Goal: Transaction & Acquisition: Register for event/course

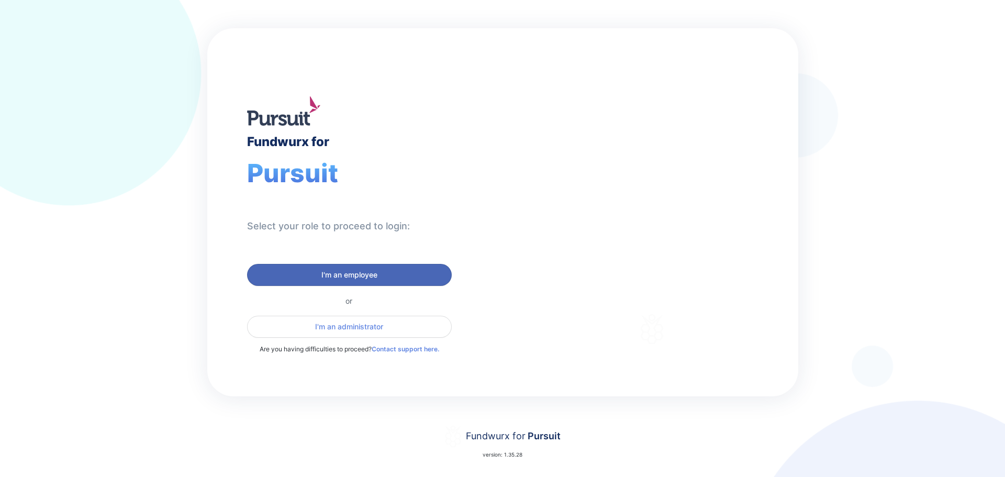
click at [363, 264] on button "I'm an employee" at bounding box center [349, 275] width 205 height 22
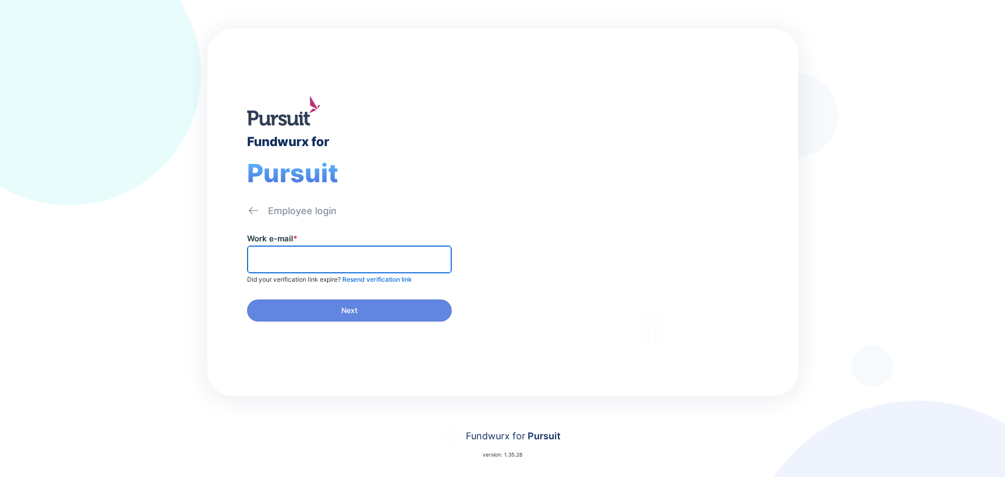
click at [361, 261] on input "text" at bounding box center [349, 259] width 195 height 16
type input "**********"
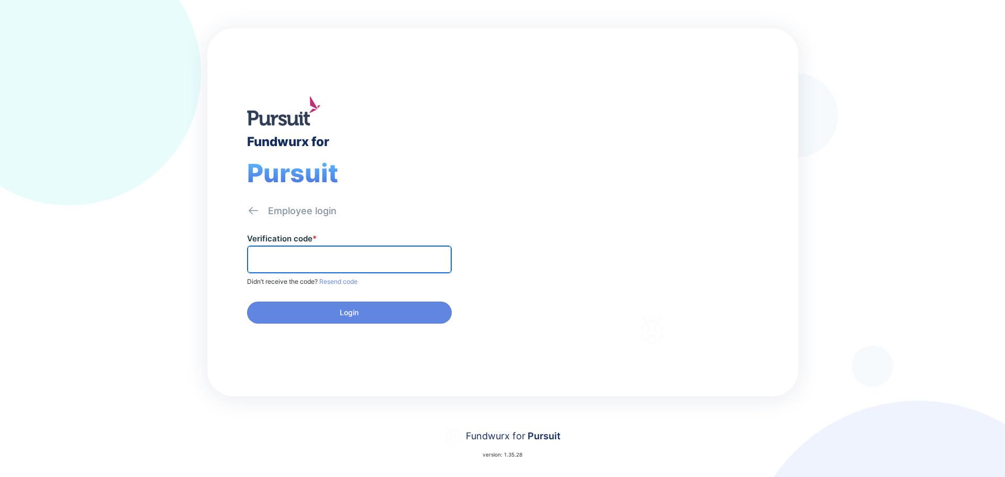
click at [355, 260] on input "text" at bounding box center [349, 259] width 195 height 16
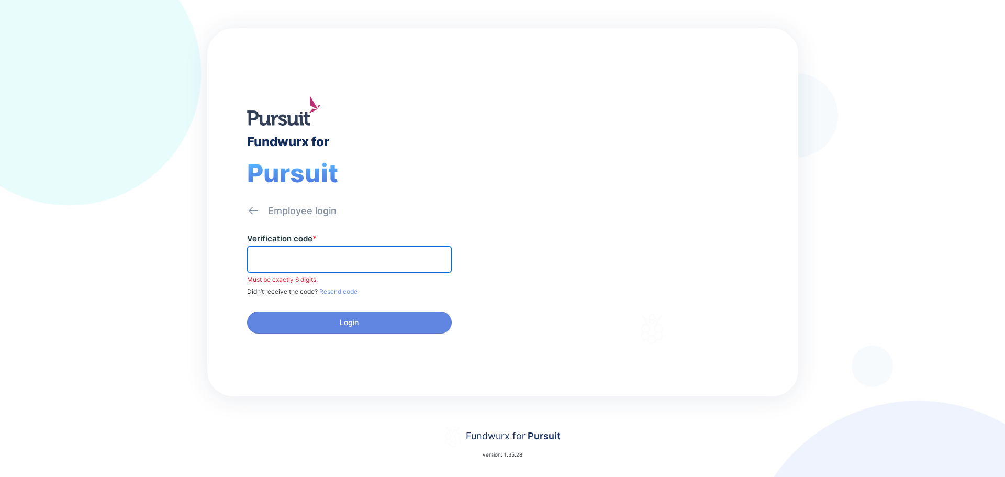
click at [317, 259] on input "text" at bounding box center [349, 259] width 195 height 16
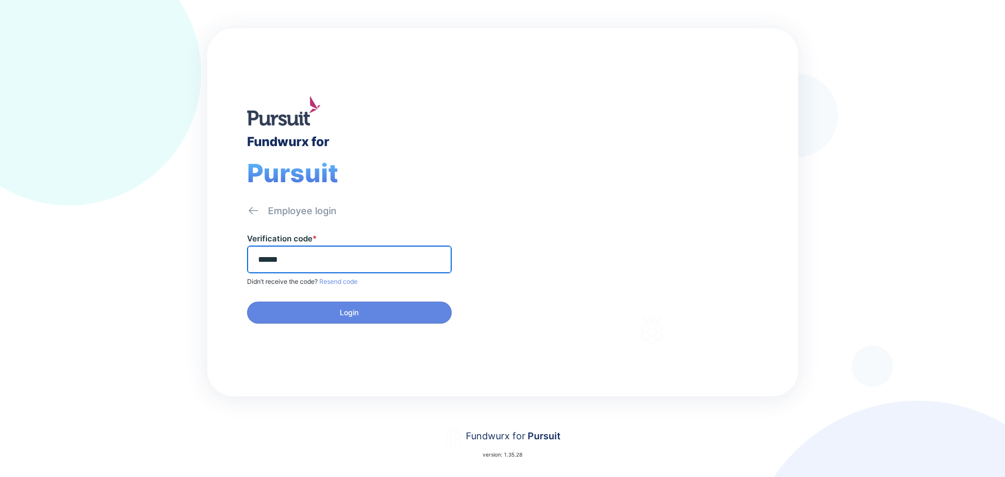
type input "******"
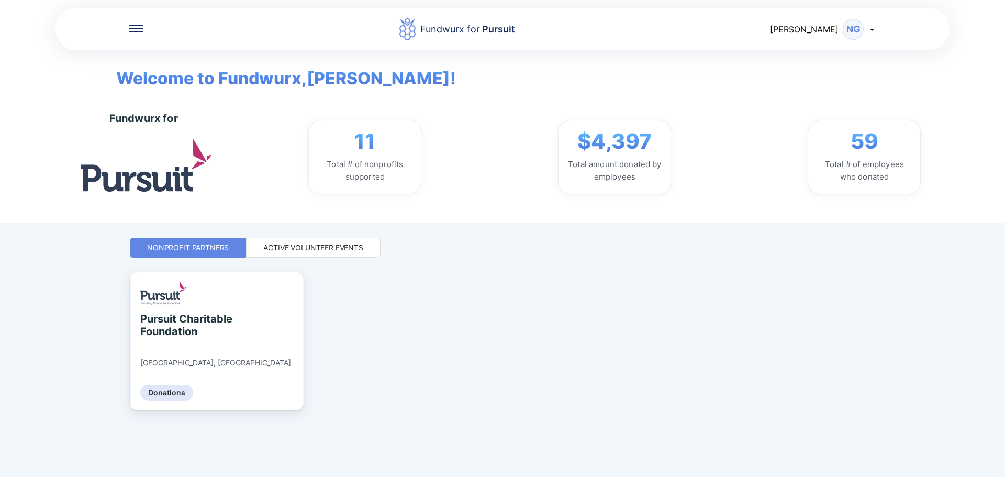
click at [312, 248] on div "Active Volunteer Events" at bounding box center [313, 247] width 100 height 10
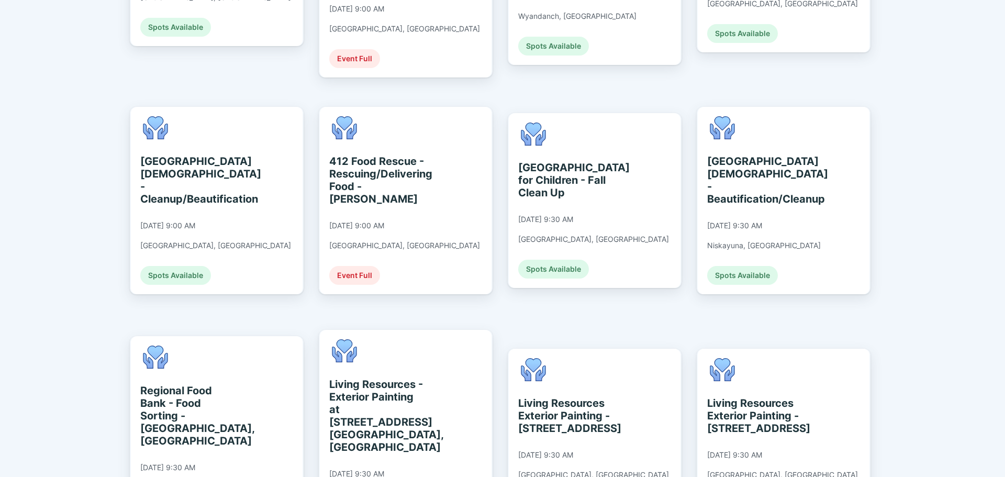
scroll to position [419, 0]
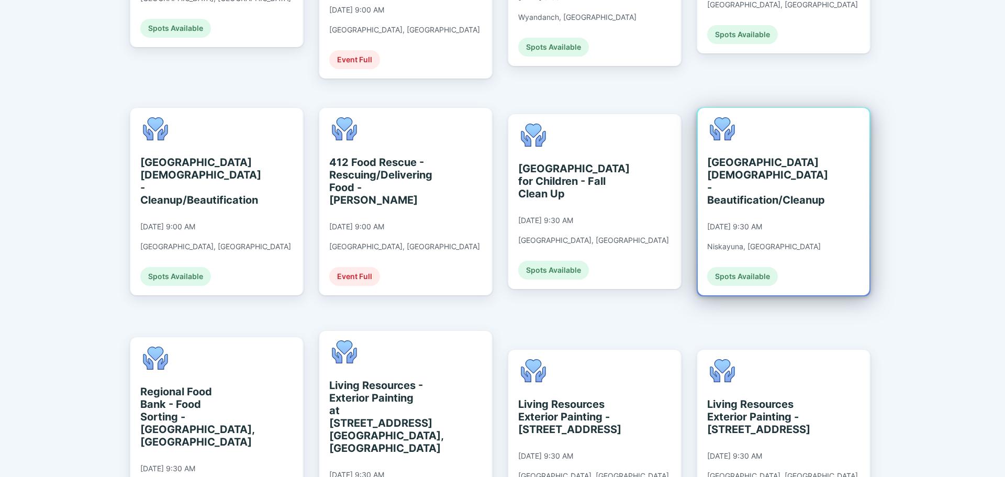
click at [768, 156] on div "[GEOGRAPHIC_DATA][DEMOGRAPHIC_DATA] - Beautification/Cleanup" at bounding box center [755, 181] width 96 height 50
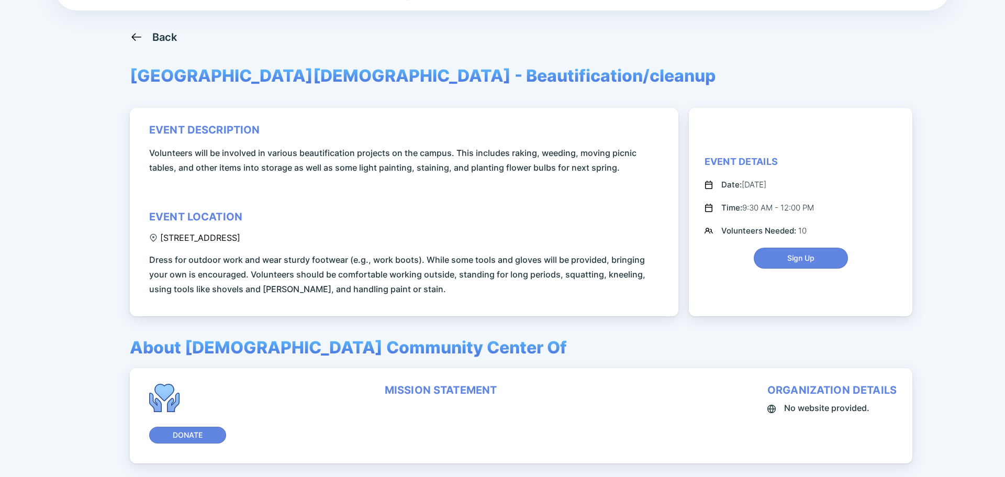
scroll to position [90, 0]
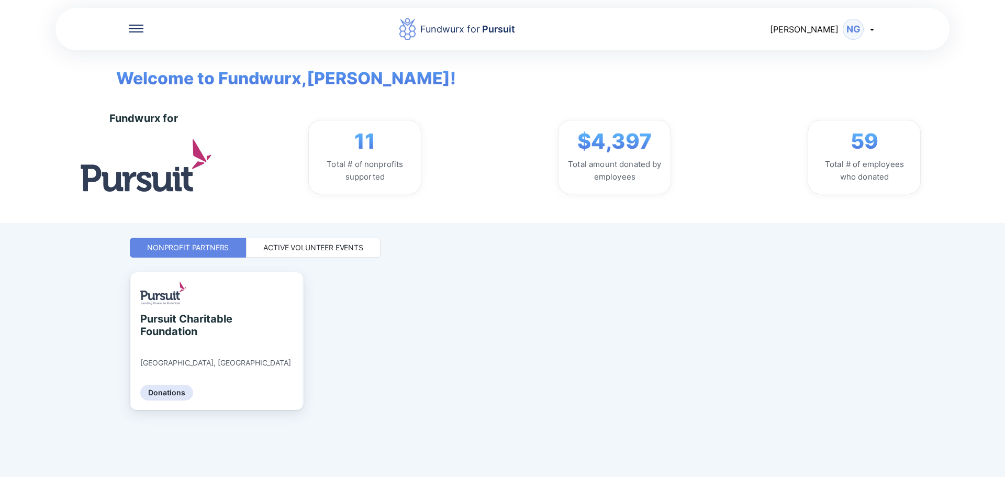
click at [276, 248] on div "Active Volunteer Events" at bounding box center [313, 247] width 100 height 10
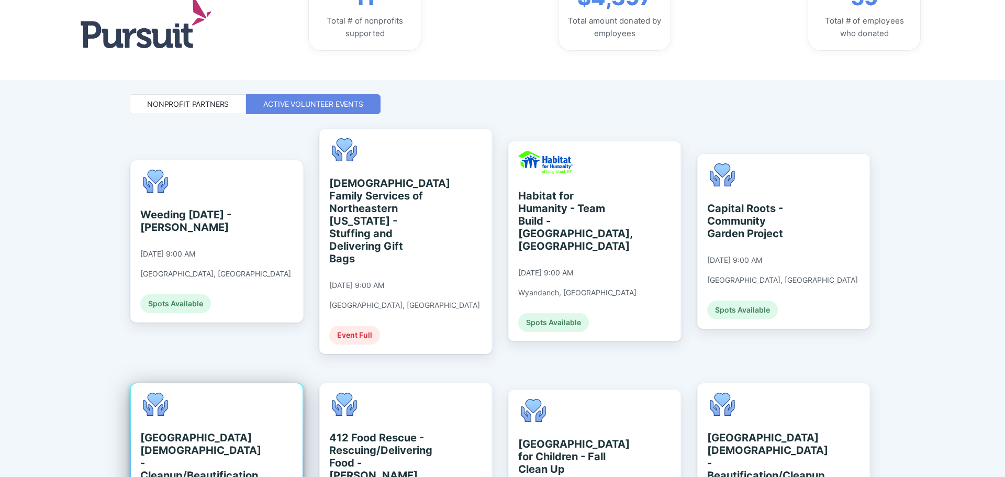
scroll to position [107, 0]
